Goal: Information Seeking & Learning: Learn about a topic

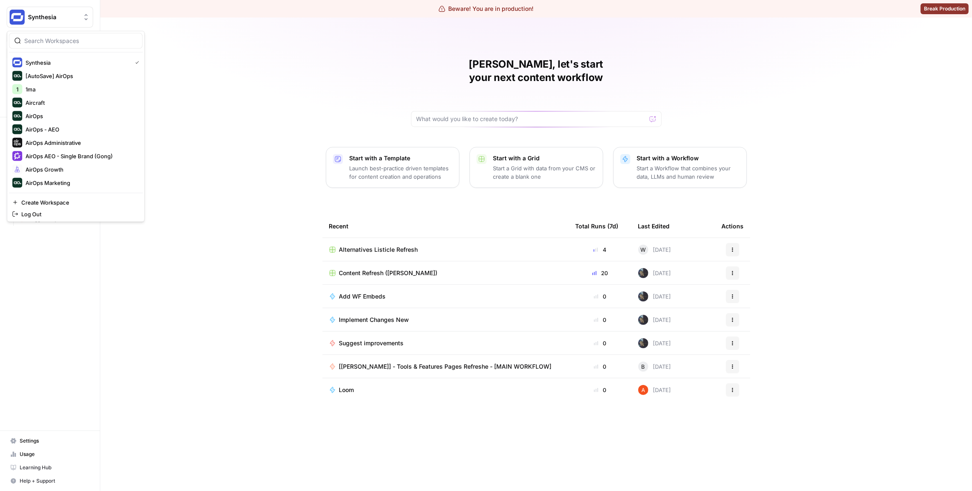
click at [48, 23] on button "Synthesia" at bounding box center [50, 17] width 86 height 21
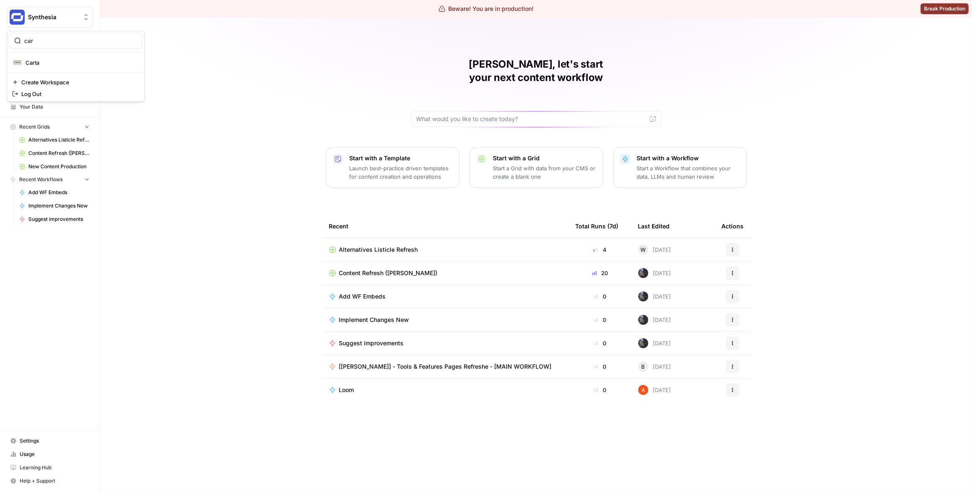
type input "car"
click at [62, 62] on span "Carta" at bounding box center [80, 62] width 110 height 8
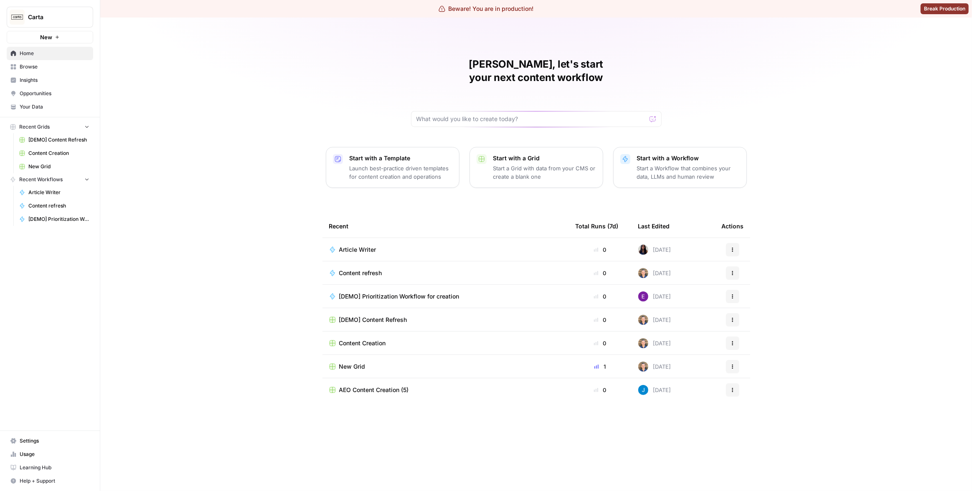
click at [66, 84] on link "Insights" at bounding box center [50, 80] width 86 height 13
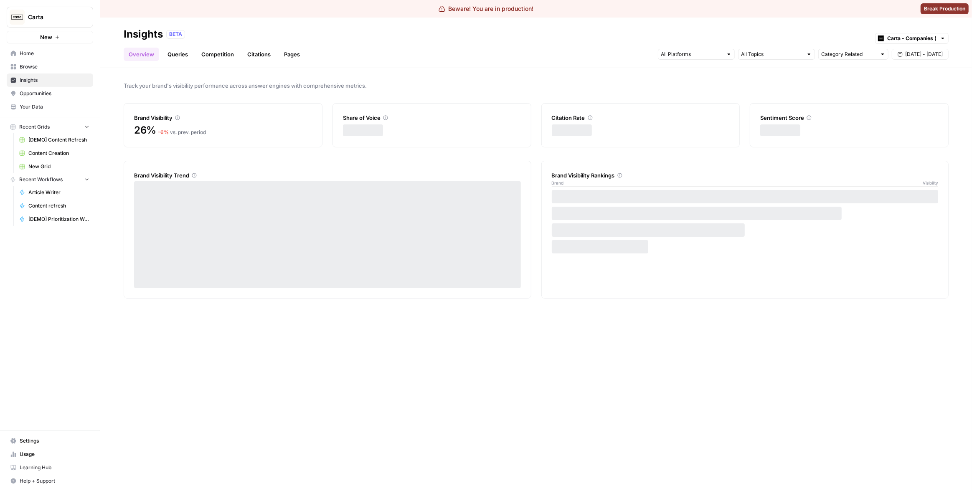
click at [281, 56] on link "Pages" at bounding box center [292, 54] width 26 height 13
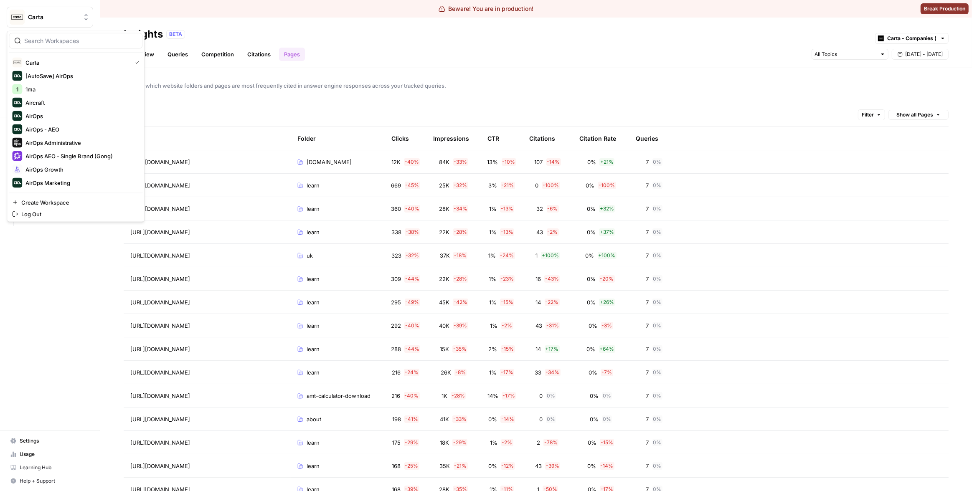
click at [43, 12] on button "Carta" at bounding box center [50, 17] width 86 height 21
click at [56, 50] on div "Carta [AutoSave] AirOps 1 1ma Aircraft AirOps AirOps - AEO AirOps Administrativ…" at bounding box center [76, 126] width 138 height 191
click at [54, 42] on input "search" at bounding box center [80, 41] width 113 height 8
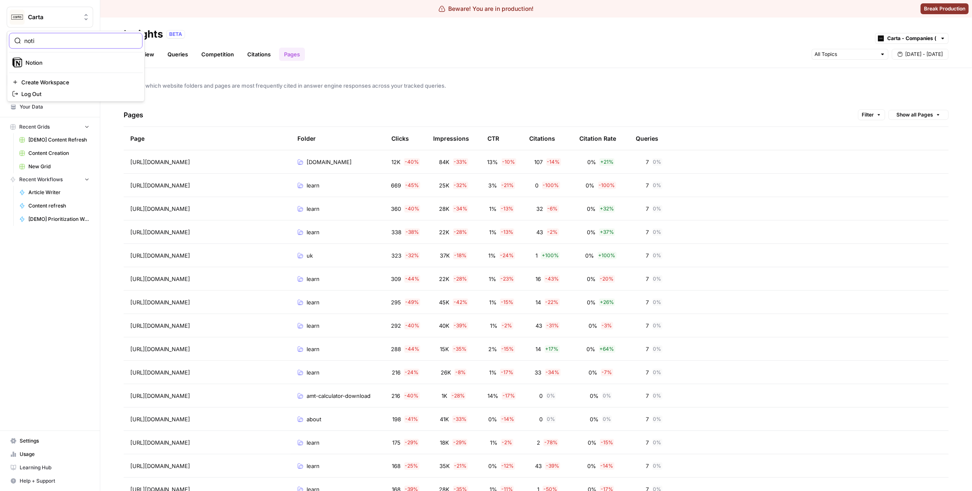
type input "noti"
click at [61, 65] on span "Notion" at bounding box center [80, 62] width 110 height 8
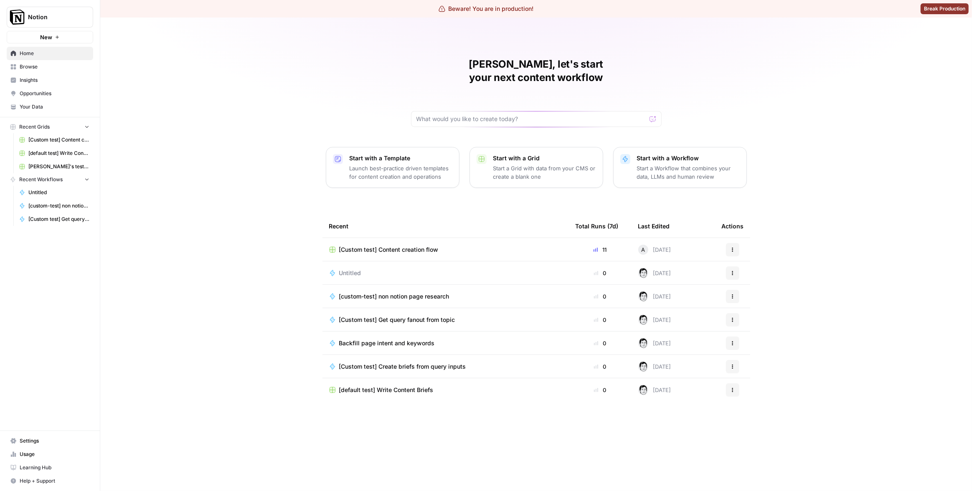
click at [42, 79] on span "Insights" at bounding box center [55, 80] width 70 height 8
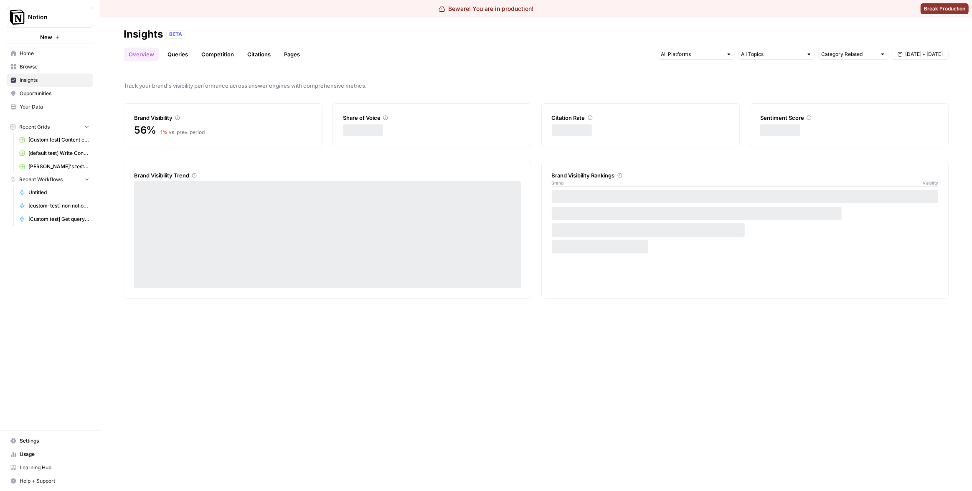
click at [283, 54] on link "Pages" at bounding box center [292, 54] width 26 height 13
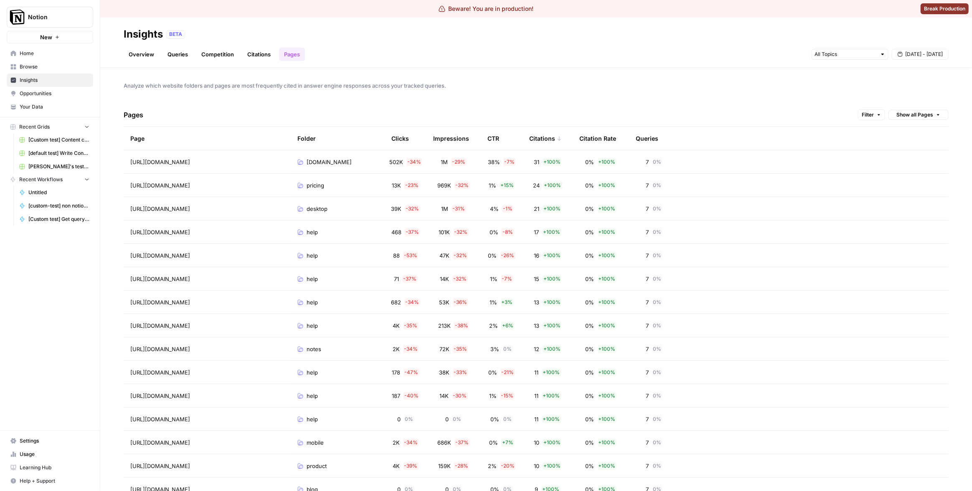
click at [551, 93] on div "Analyze which website folders and pages are most frequently cited in answer eng…" at bounding box center [536, 279] width 872 height 423
click at [566, 109] on div "Pages Filter Show all Pages" at bounding box center [536, 115] width 825 height 24
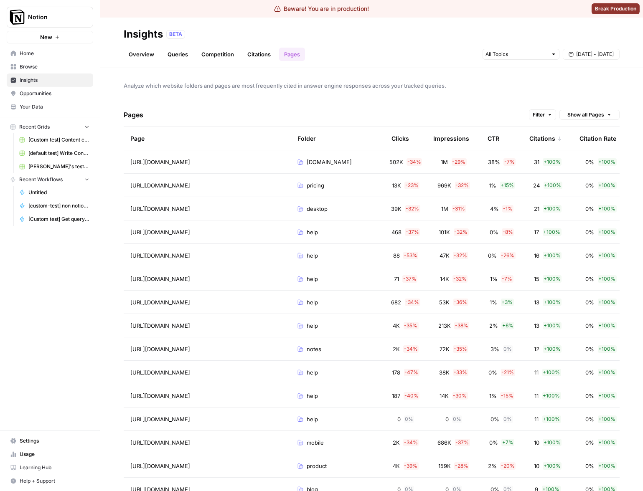
click at [446, 52] on div "Overview Queries Competition Citations Pages [DATE] - [DATE]" at bounding box center [372, 51] width 496 height 20
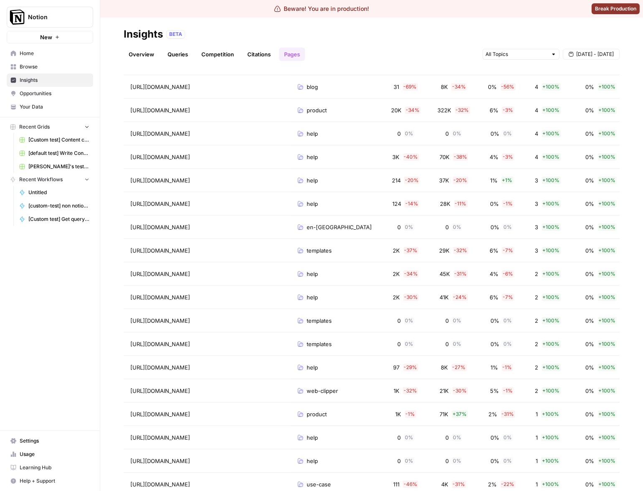
click at [457, 32] on div "BETA" at bounding box center [392, 34] width 453 height 8
click at [469, 56] on div "Overview Queries Competition Citations Pages [DATE] - [DATE]" at bounding box center [372, 51] width 496 height 20
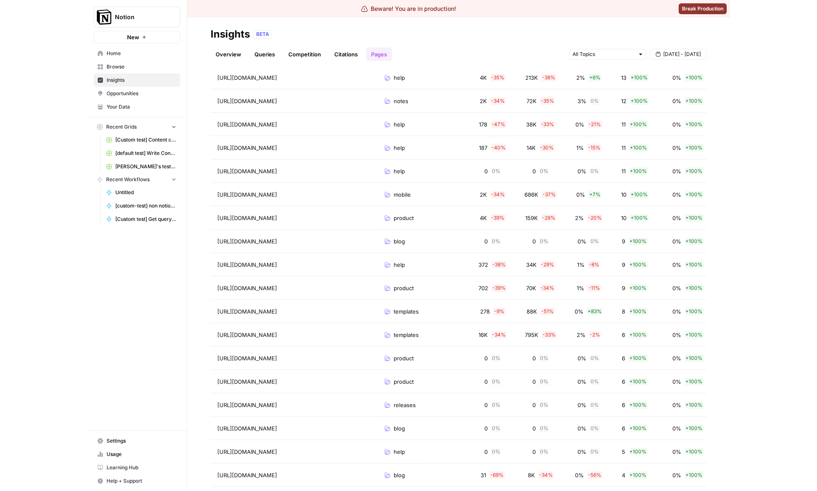
scroll to position [0, 0]
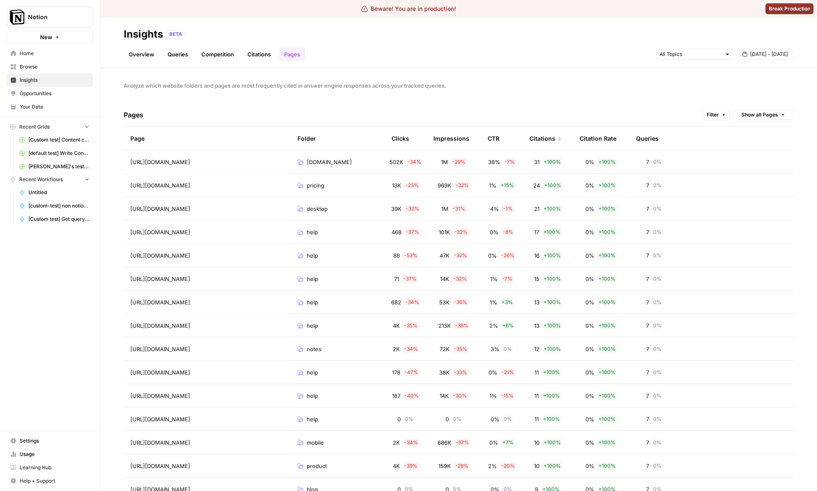
click at [666, 95] on div "Analyze which website folders and pages are most frequently cited in answer eng…" at bounding box center [458, 279] width 716 height 423
click at [706, 116] on span "Filter" at bounding box center [712, 115] width 12 height 8
click at [586, 145] on div "Add Filter" at bounding box center [573, 151] width 293 height 18
click at [585, 146] on button "Add Filter" at bounding box center [574, 151] width 280 height 11
click at [514, 151] on div at bounding box center [514, 152] width 6 height 8
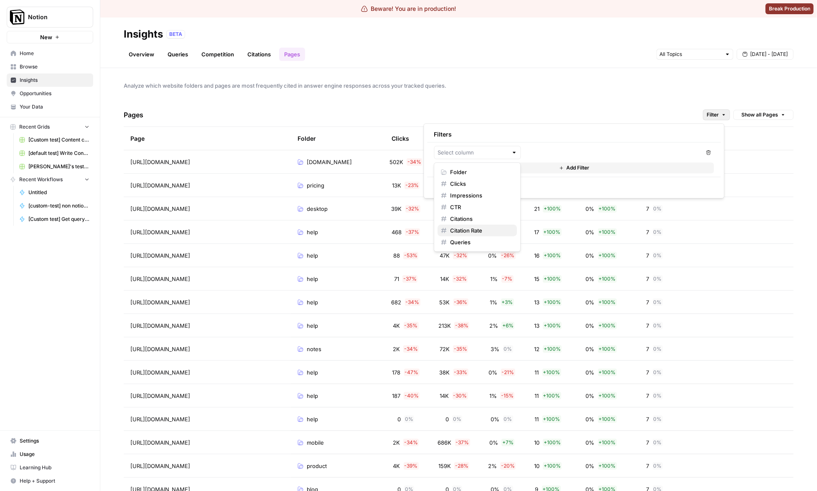
click at [476, 231] on span "Citation Rate" at bounding box center [480, 230] width 60 height 8
type input "Citation Rate"
click at [497, 152] on input "text" at bounding box center [477, 152] width 61 height 8
click at [477, 204] on span "CTR" at bounding box center [480, 207] width 60 height 8
type input "CTR"
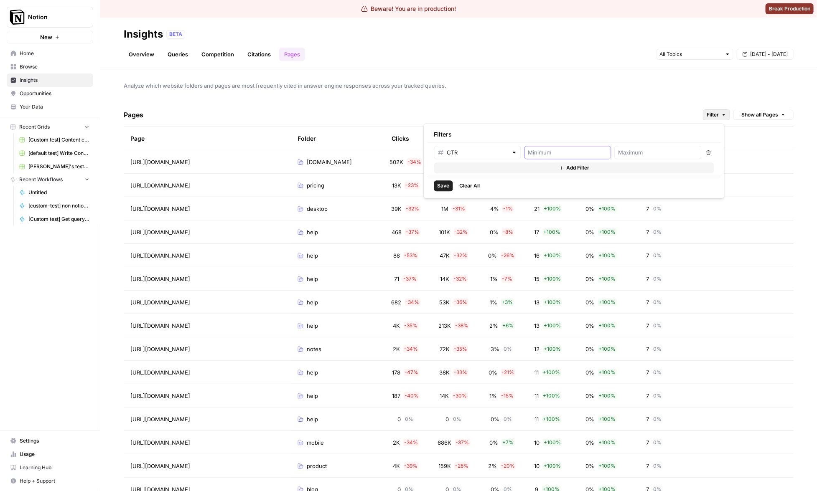
click at [564, 154] on input "number" at bounding box center [567, 152] width 79 height 8
type input "17"
click at [449, 188] on button "Save" at bounding box center [443, 185] width 19 height 11
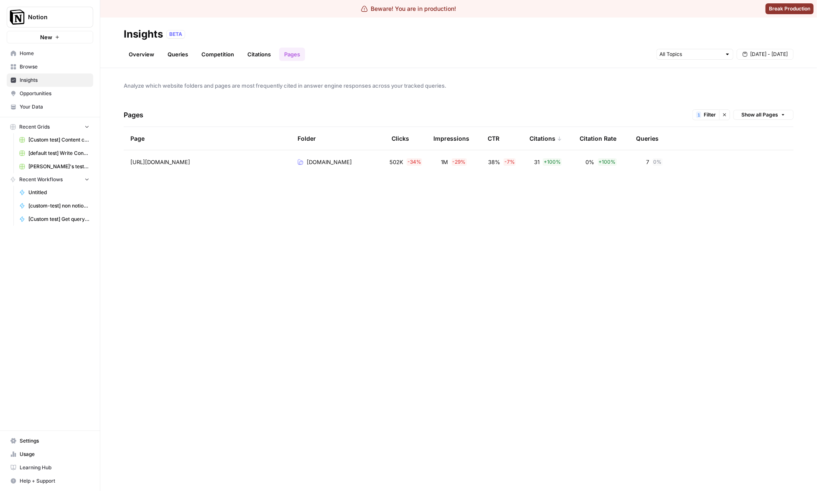
click at [558, 103] on div "Pages 1 Filter Clear filters Show all Pages" at bounding box center [459, 115] width 670 height 24
click at [701, 116] on button "1 Filter" at bounding box center [705, 114] width 27 height 11
click at [554, 106] on div "Pages 1 Filter Clear filters Show all Pages" at bounding box center [459, 115] width 670 height 24
click at [705, 119] on button "1 Filter" at bounding box center [705, 114] width 27 height 11
click at [523, 101] on div "Analyze which website folders and pages are most frequently cited in answer eng…" at bounding box center [458, 279] width 716 height 423
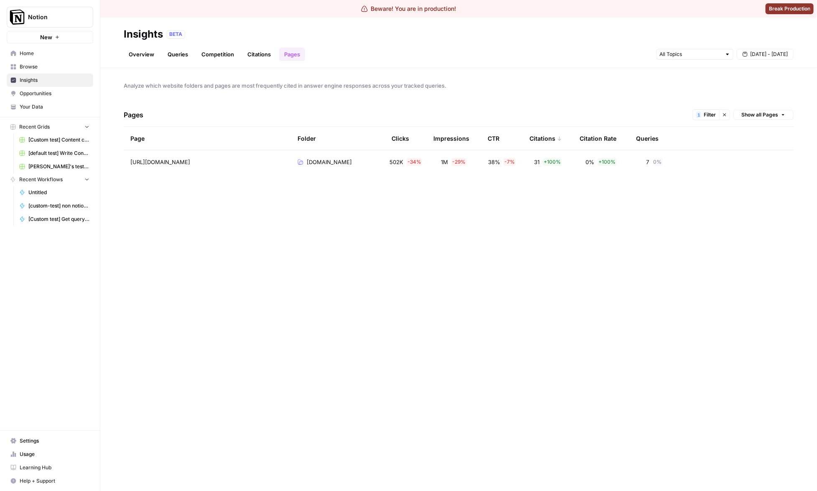
click at [698, 122] on div "Pages 1 Filter Clear filters Show all Pages" at bounding box center [459, 115] width 670 height 24
click at [700, 119] on button "1 Filter" at bounding box center [705, 114] width 27 height 11
click at [535, 150] on input "17" at bounding box center [562, 152] width 79 height 8
type input "1"
type input "2"
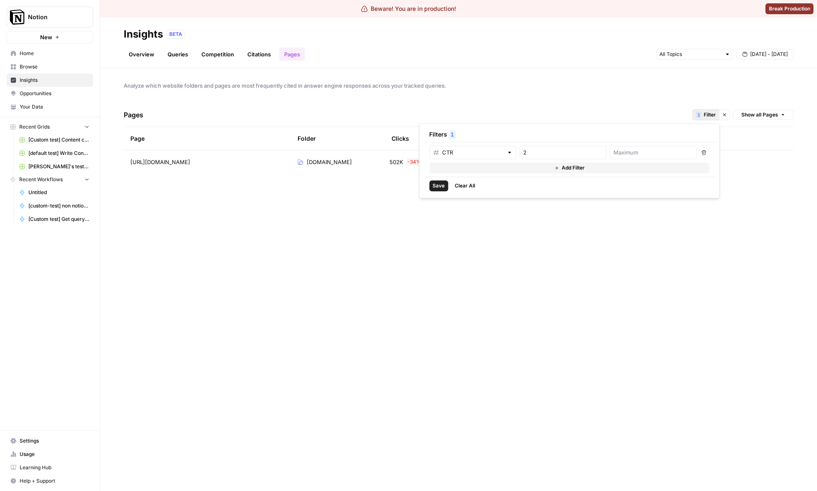
click at [430, 185] on button "Save" at bounding box center [438, 185] width 19 height 11
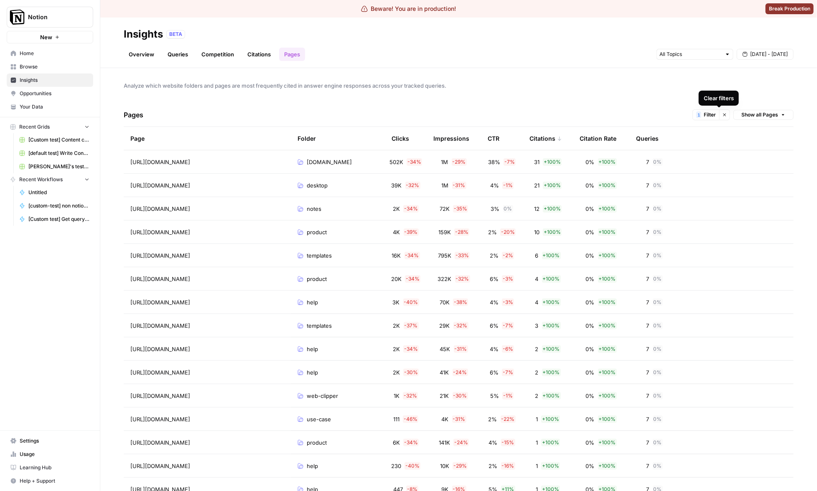
click at [709, 116] on span "Filter" at bounding box center [709, 115] width 12 height 8
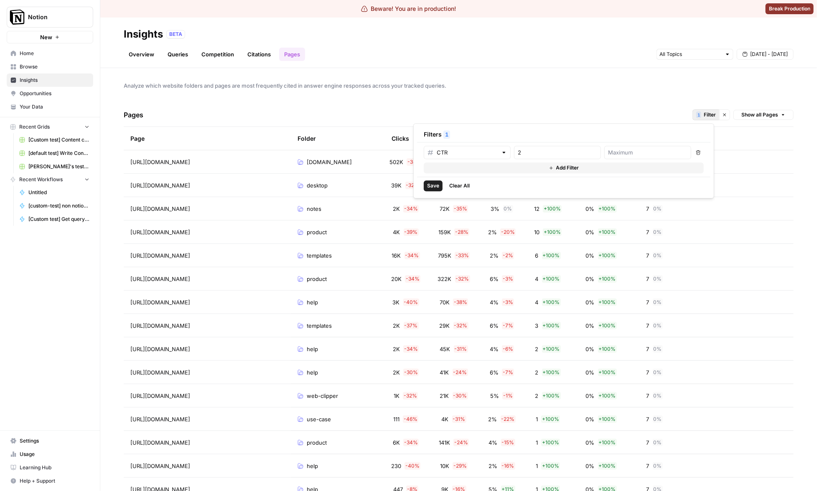
click at [554, 99] on div "Analyze which website folders and pages are most frequently cited in answer eng…" at bounding box center [458, 279] width 716 height 423
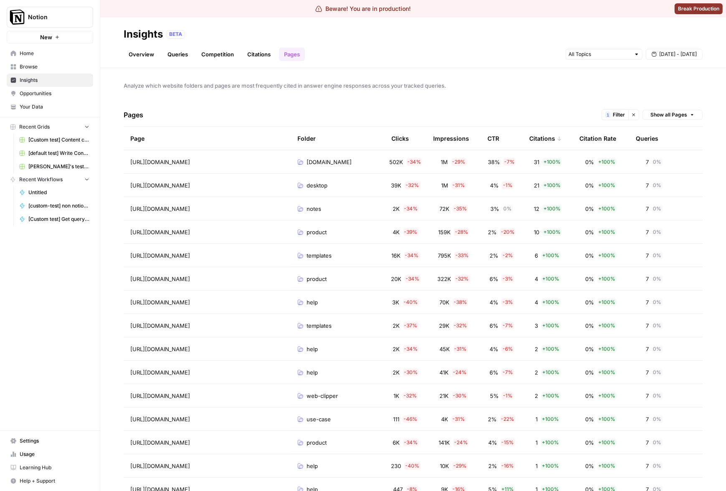
click at [50, 91] on span "Opportunities" at bounding box center [55, 94] width 70 height 8
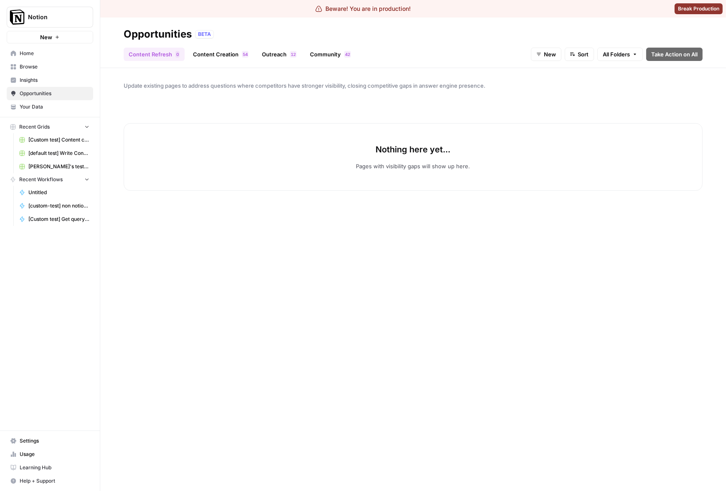
click at [360, 93] on div "Update existing pages to address questions where competitors have stronger visi…" at bounding box center [413, 279] width 626 height 423
click at [228, 55] on link "Content Creation 4 5" at bounding box center [221, 54] width 66 height 13
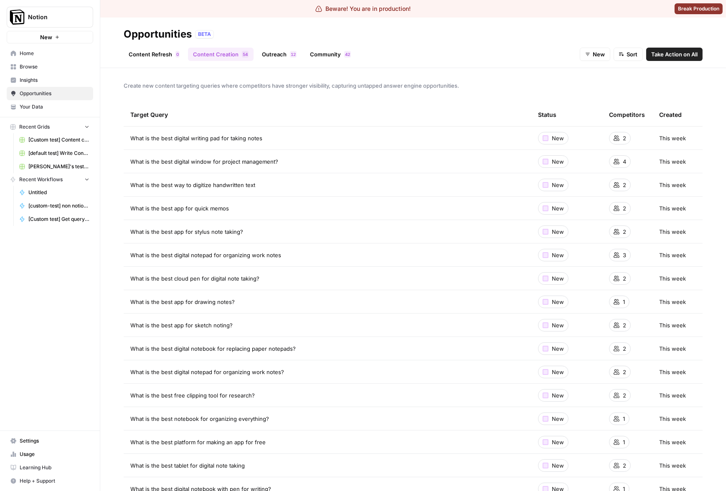
click at [53, 81] on span "Insights" at bounding box center [55, 80] width 70 height 8
